Goal: Transaction & Acquisition: Purchase product/service

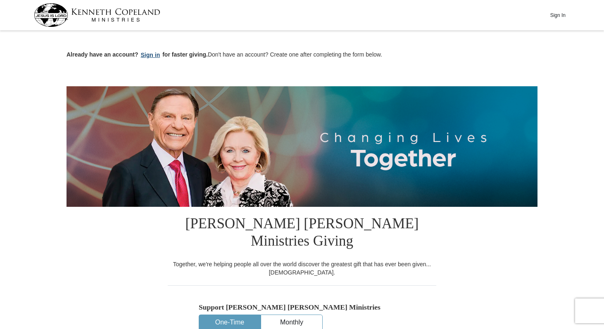
click at [153, 52] on button "Sign in" at bounding box center [150, 55] width 24 height 10
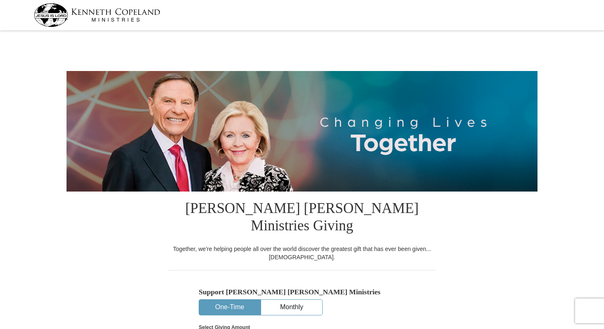
select select "NJ"
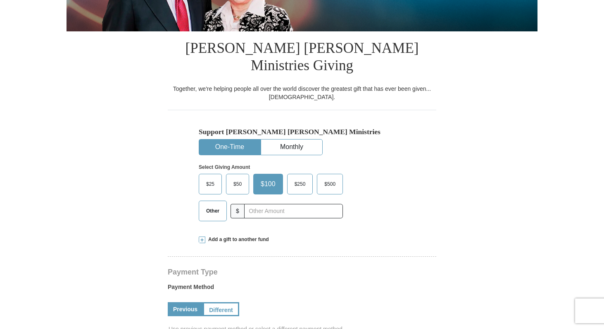
scroll to position [159, 0]
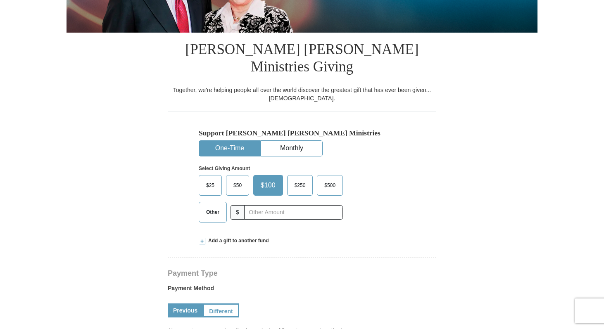
click at [213, 206] on span "Other" at bounding box center [212, 212] width 21 height 12
click at [0, 0] on input "Other" at bounding box center [0, 0] width 0 height 0
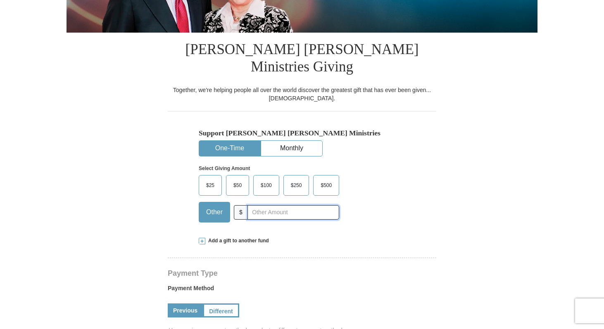
scroll to position [143, 0]
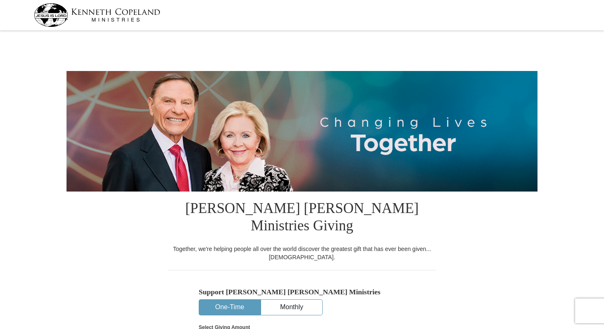
select select "NJ"
click at [274, 300] on button "Monthly" at bounding box center [291, 307] width 61 height 15
click at [253, 300] on button "One-Time" at bounding box center [229, 307] width 61 height 15
select select "NJ"
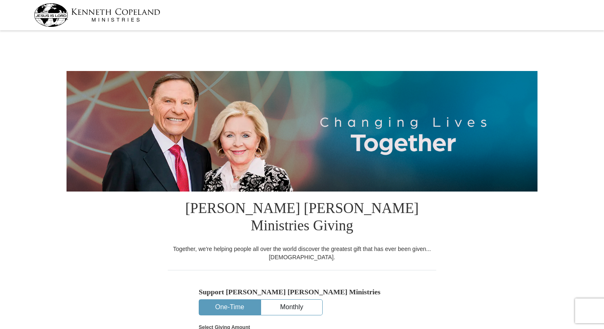
select select "NJ"
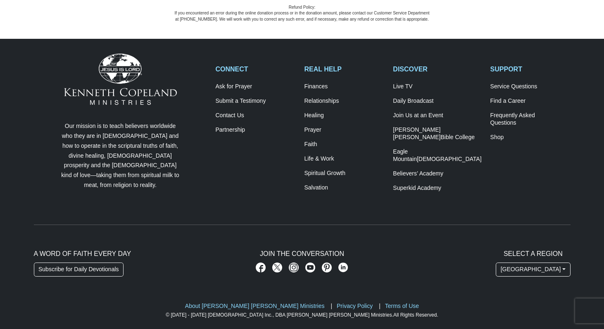
scroll to position [1018, 0]
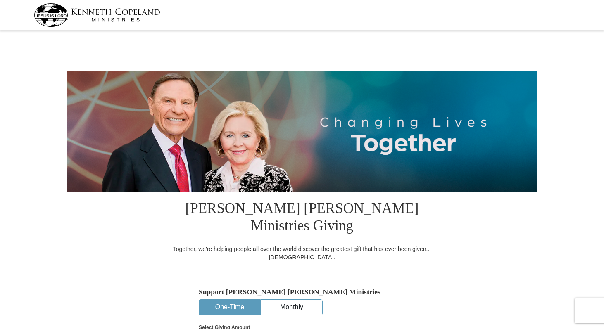
select select "NJ"
